Goal: Information Seeking & Learning: Learn about a topic

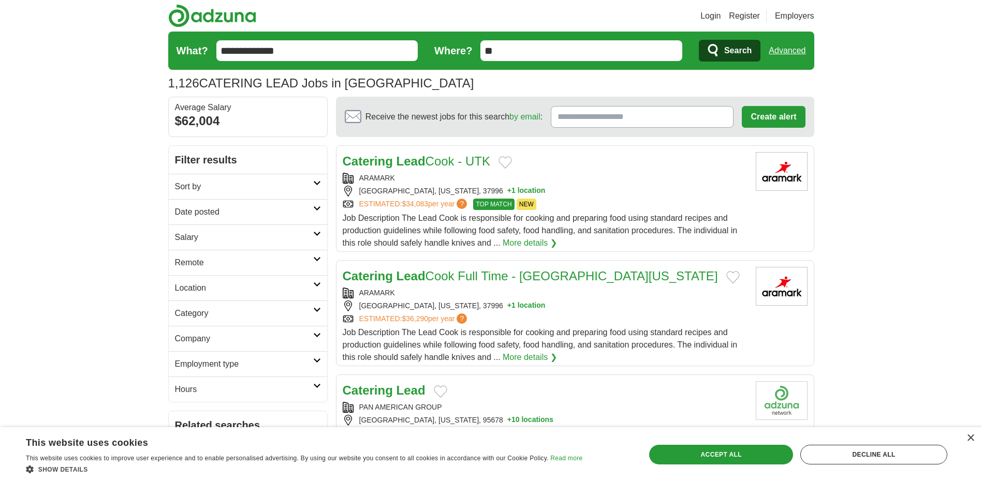
click at [512, 243] on link "More details ❯" at bounding box center [530, 243] width 54 height 12
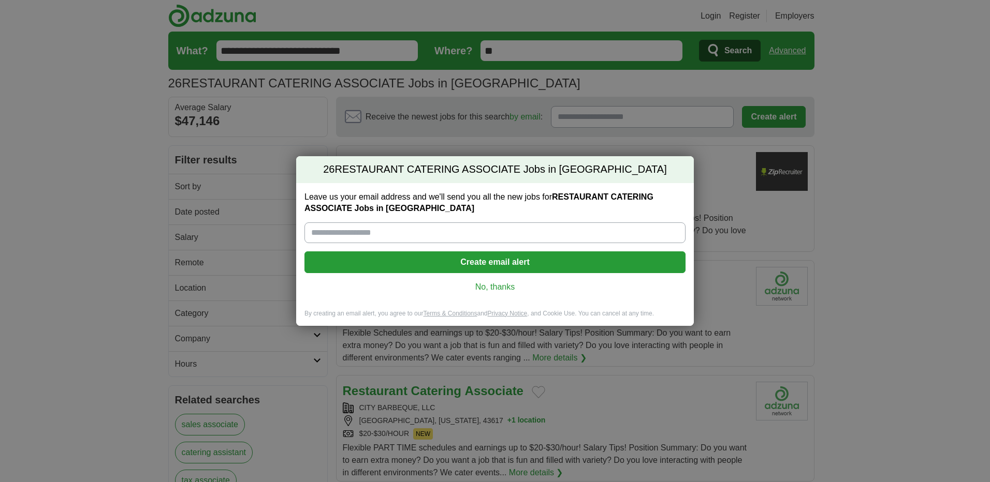
click at [493, 285] on link "No, thanks" at bounding box center [495, 287] width 364 height 11
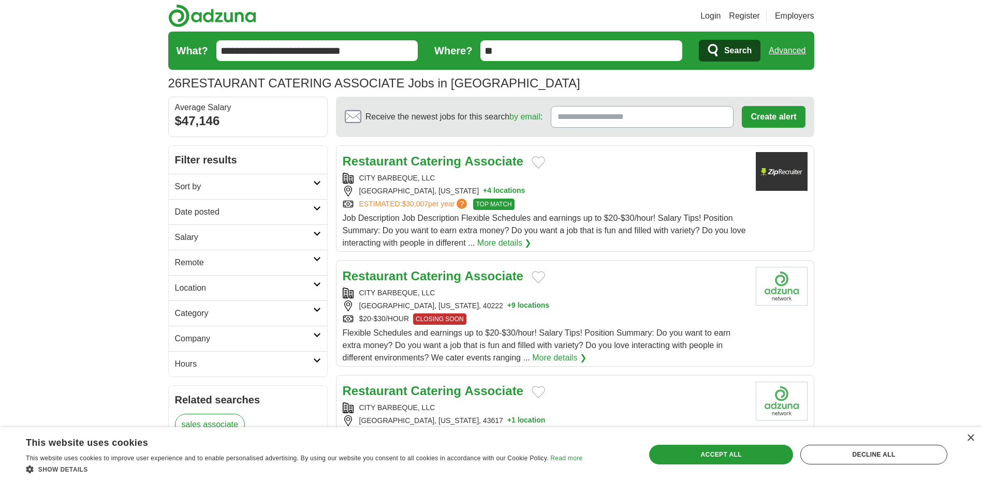
click at [727, 212] on div "Job Description Job Description Flexible Schedules and earnings up to $20-$30/h…" at bounding box center [545, 230] width 405 height 37
click at [507, 309] on button "+ 9 locations" at bounding box center [528, 306] width 42 height 11
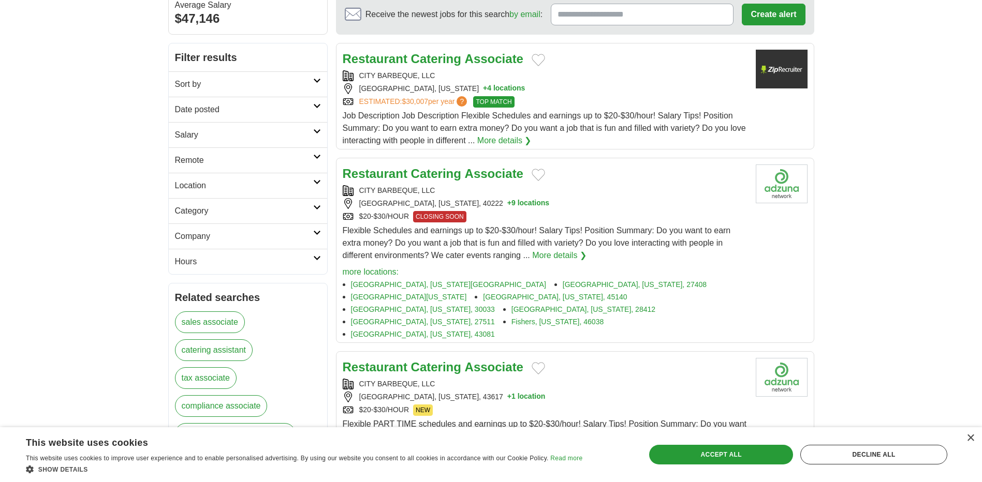
scroll to position [104, 0]
click at [483, 298] on link "Loveland, Ohio, 45140" at bounding box center [555, 296] width 144 height 8
click at [402, 317] on link "Cary, North Carolina, 27511" at bounding box center [423, 321] width 144 height 8
click at [511, 317] on link "Fishers, Indiana, 46038" at bounding box center [557, 321] width 92 height 8
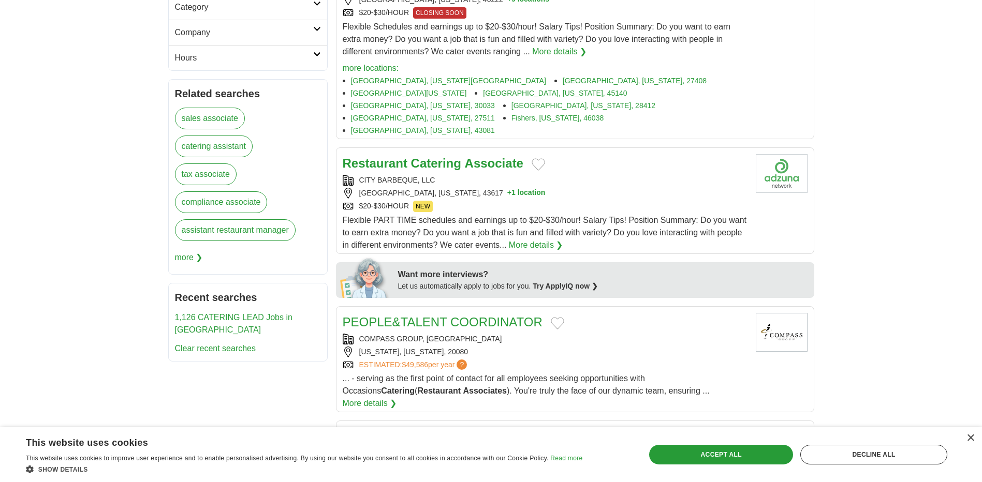
scroll to position [311, 0]
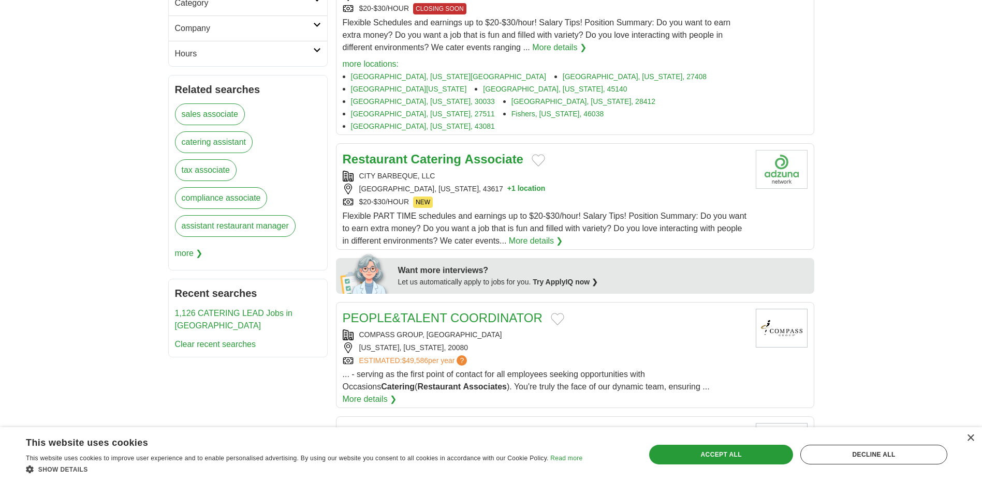
click at [549, 184] on div "TOLEDO, OHIO, 43617 + 1 location" at bounding box center [545, 189] width 405 height 11
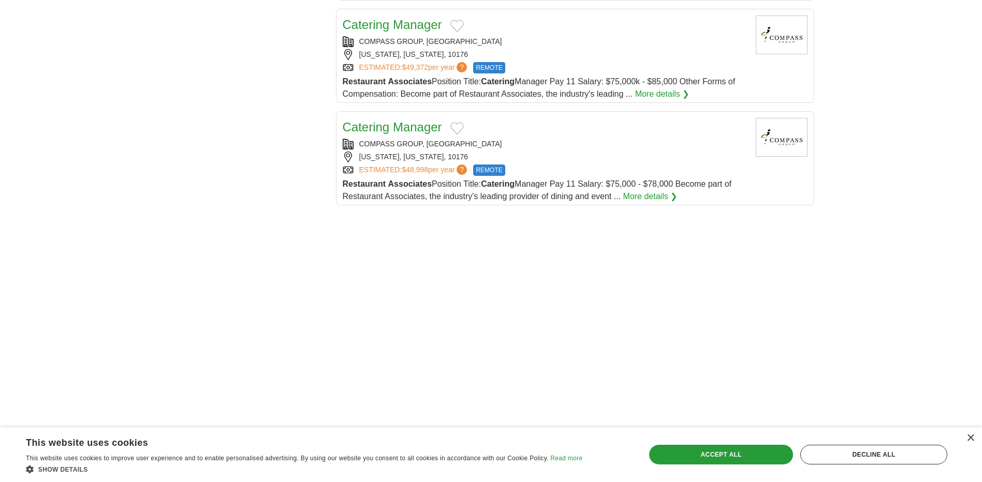
scroll to position [1190, 0]
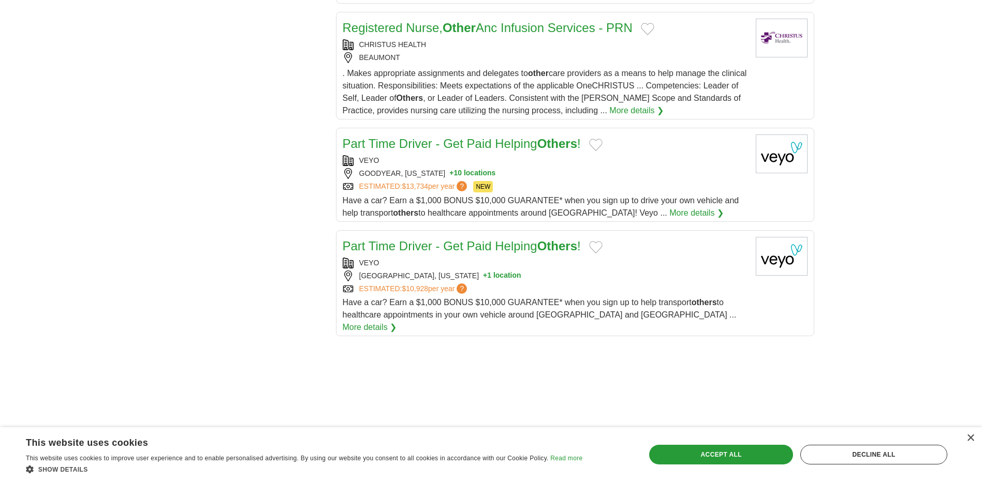
scroll to position [983, 0]
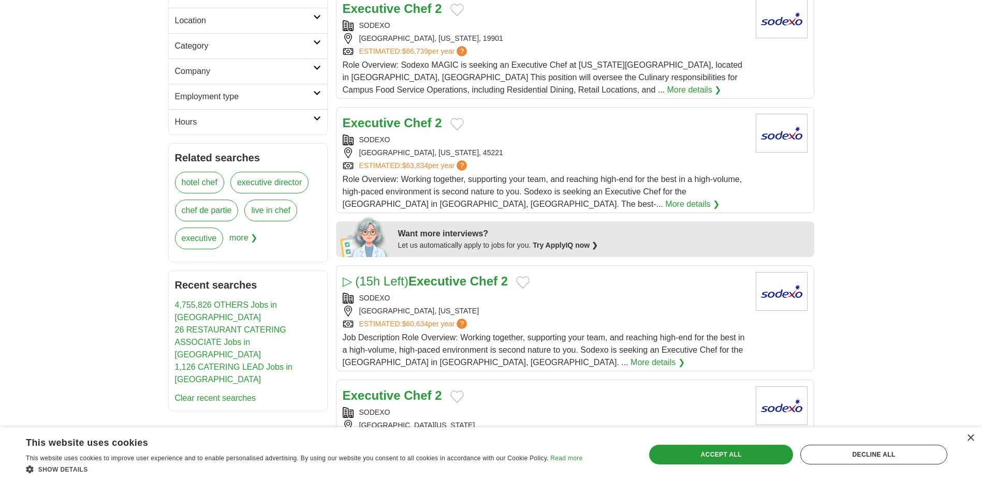
scroll to position [362, 0]
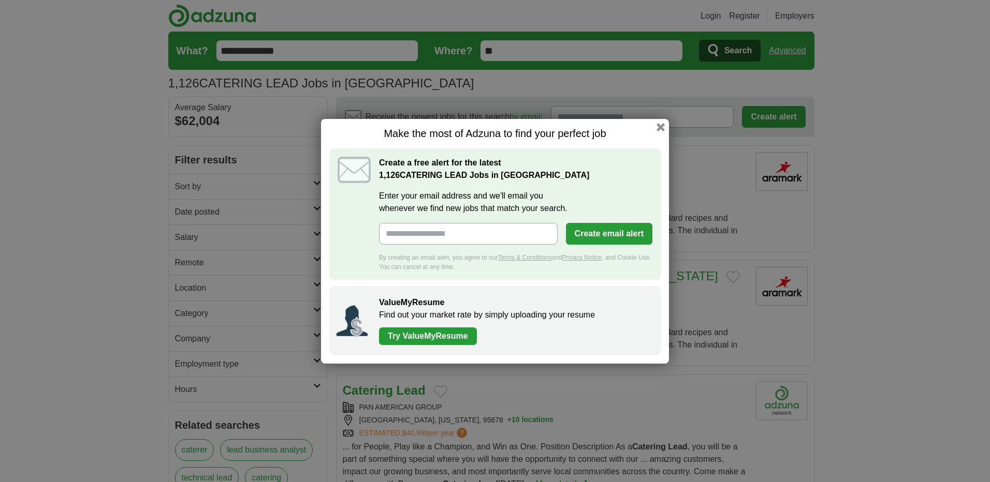
click at [659, 130] on button "button" at bounding box center [660, 127] width 8 height 8
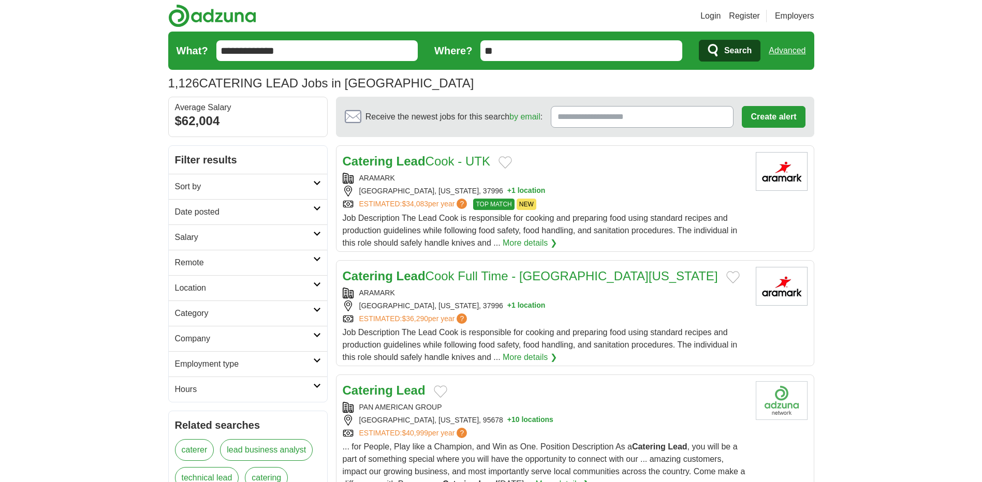
click at [560, 170] on div "Catering Lead Cook - UTK" at bounding box center [545, 161] width 405 height 19
